Goal: Information Seeking & Learning: Learn about a topic

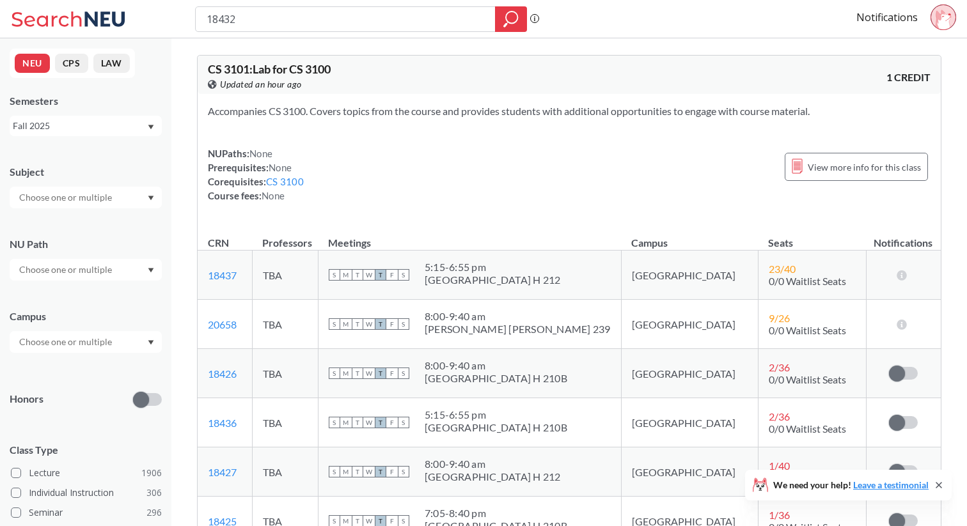
click at [127, 24] on div "18432 Phrase search guarantees the exact search appears in the results. Ex. If …" at bounding box center [483, 19] width 967 height 38
click at [106, 205] on div at bounding box center [86, 198] width 152 height 22
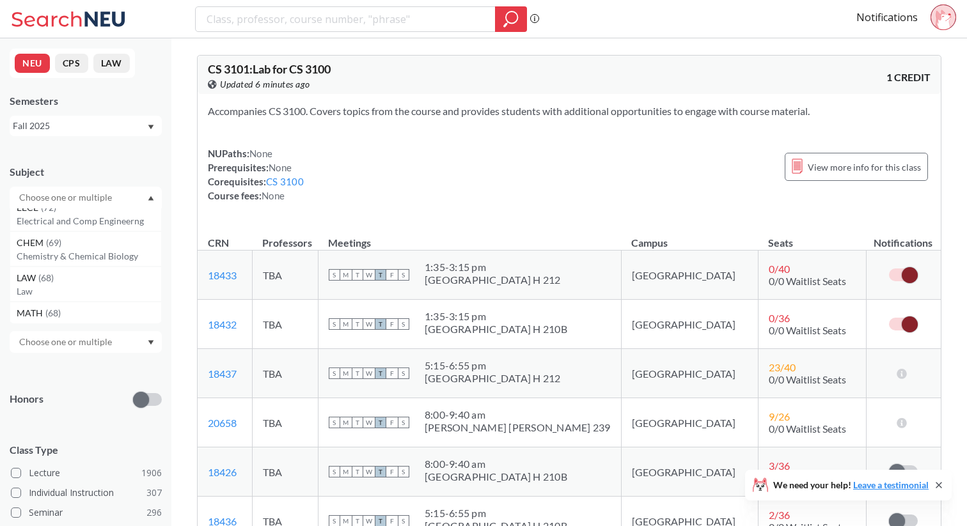
click at [73, 198] on input "text" at bounding box center [66, 197] width 107 height 15
type input "fina"
click at [75, 221] on div "FINA ( 52 )" at bounding box center [89, 220] width 144 height 14
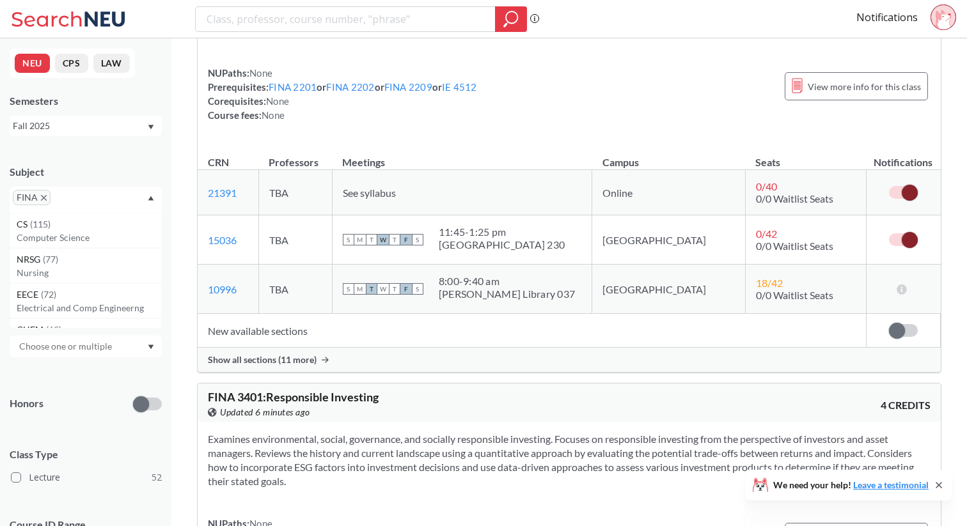
scroll to position [2697, 0]
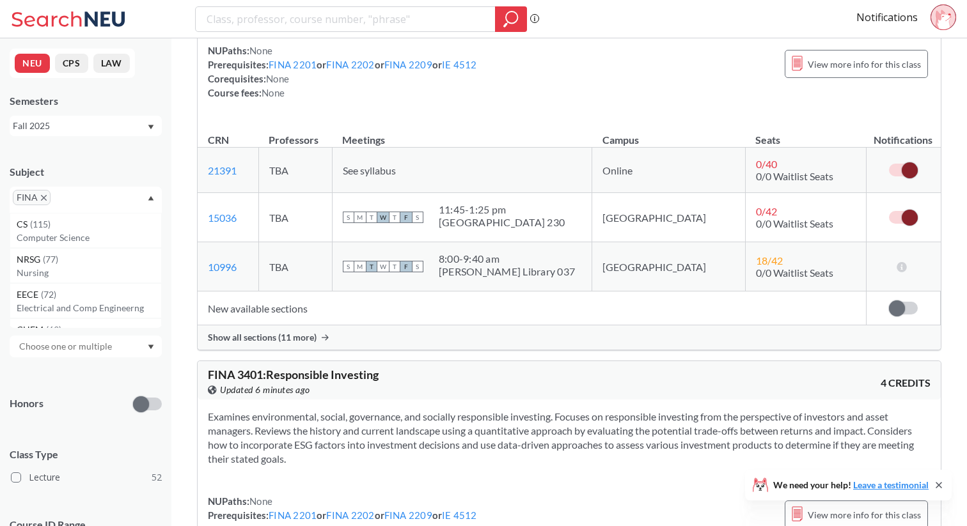
click at [904, 217] on span at bounding box center [909, 218] width 16 height 16
click at [889, 211] on input "checkbox" at bounding box center [889, 211] width 0 height 0
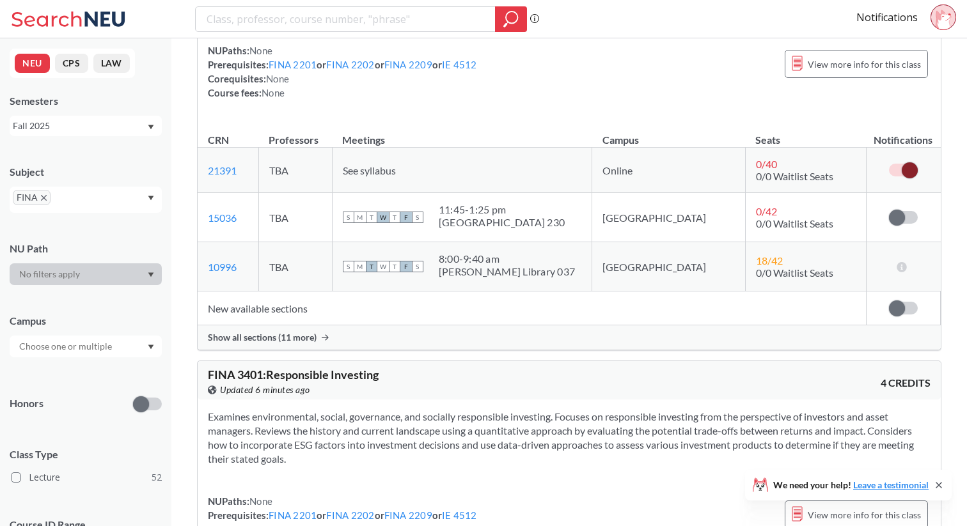
click at [903, 173] on span at bounding box center [909, 170] width 16 height 16
click at [889, 164] on input "checkbox" at bounding box center [889, 164] width 0 height 0
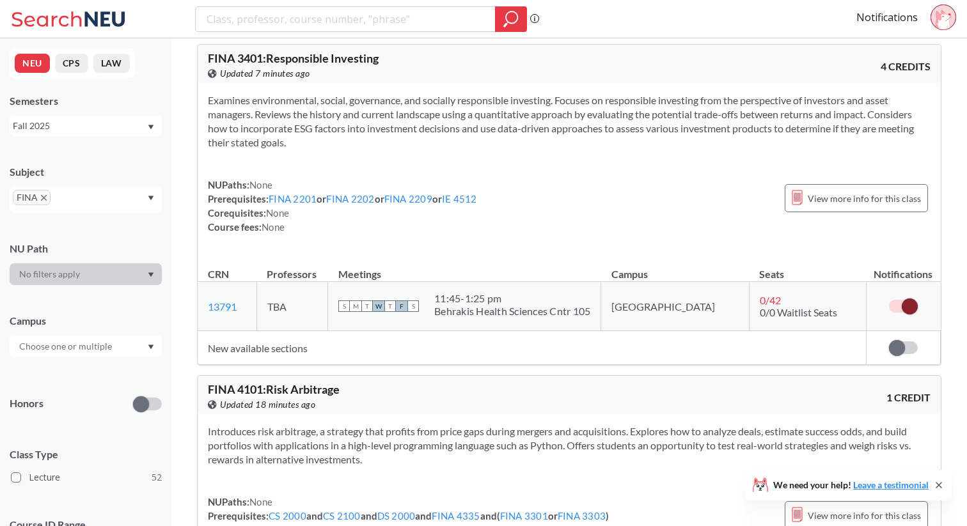
scroll to position [3010, 0]
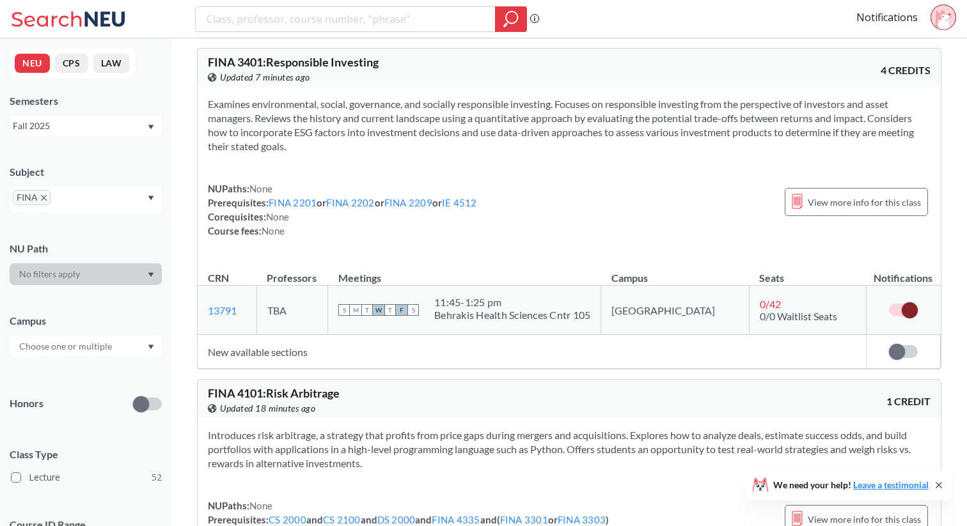
click at [910, 312] on span at bounding box center [909, 310] width 16 height 16
click at [889, 304] on input "checkbox" at bounding box center [889, 304] width 0 height 0
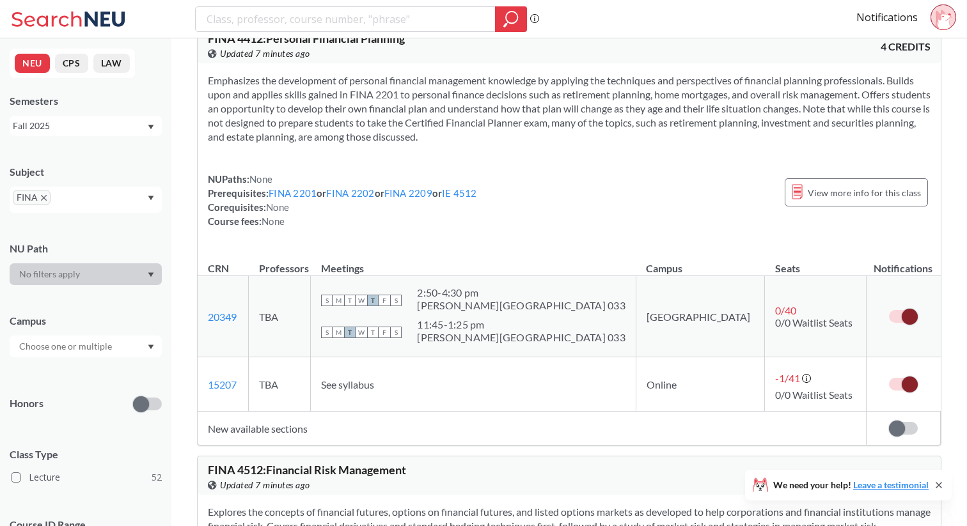
scroll to position [6132, 0]
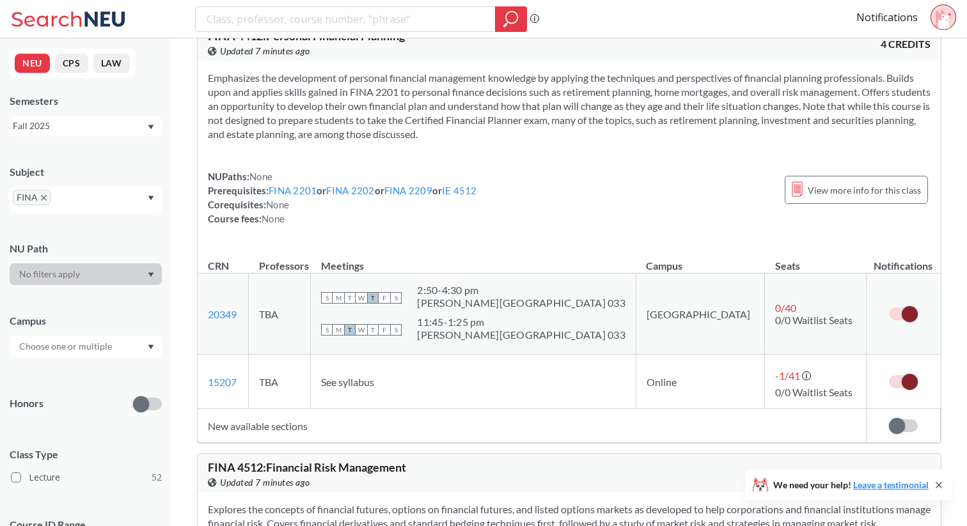
click at [897, 319] on td at bounding box center [903, 314] width 74 height 81
click at [898, 320] on label at bounding box center [903, 313] width 29 height 13
click at [889, 307] on input "checkbox" at bounding box center [889, 307] width 0 height 0
click at [901, 380] on td at bounding box center [903, 382] width 74 height 54
click at [901, 388] on label at bounding box center [903, 381] width 29 height 13
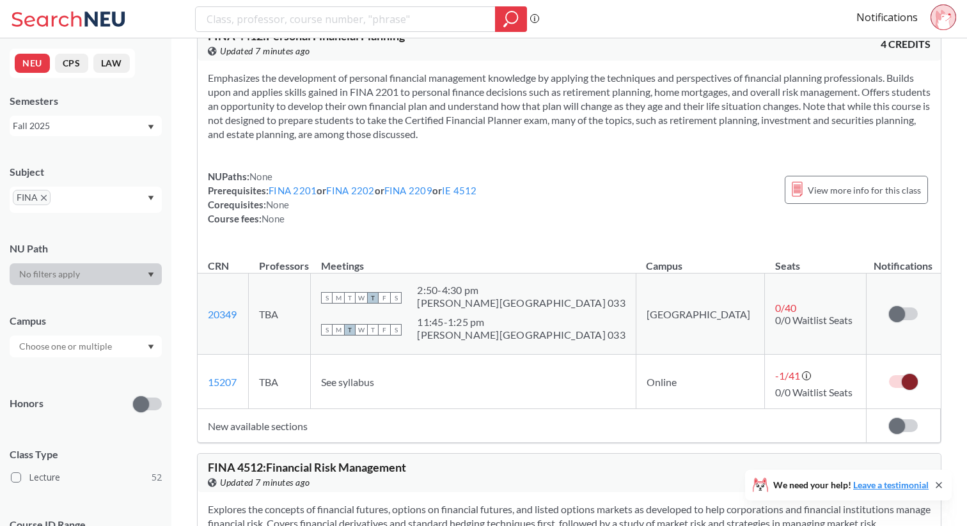
click at [889, 375] on input "checkbox" at bounding box center [889, 375] width 0 height 0
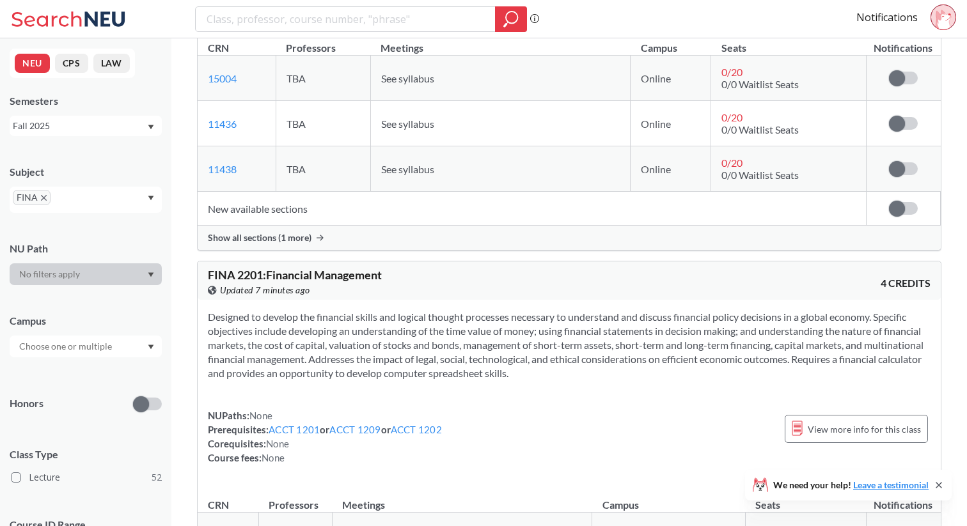
scroll to position [0, 0]
